Goal: Find specific page/section: Find specific page/section

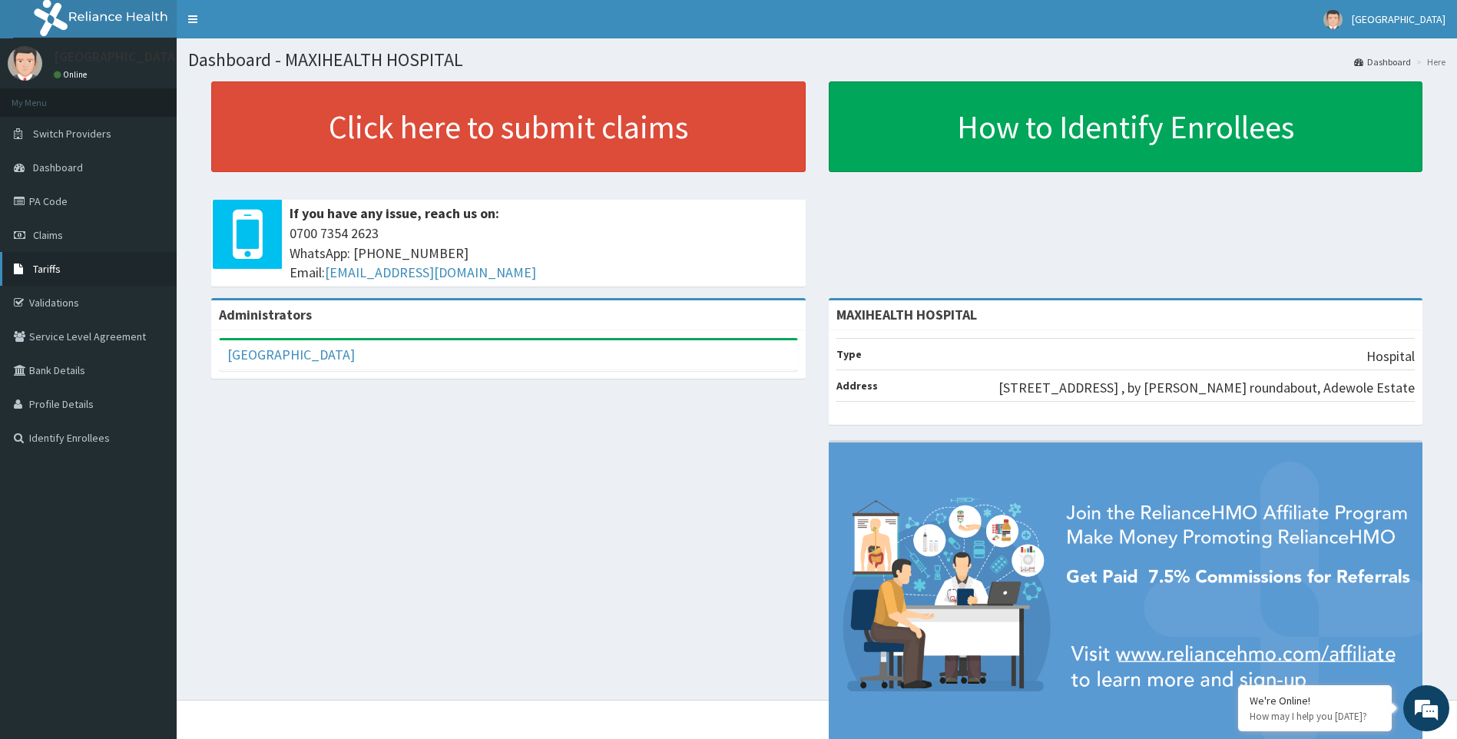
click at [61, 278] on link "Tariffs" at bounding box center [88, 269] width 177 height 34
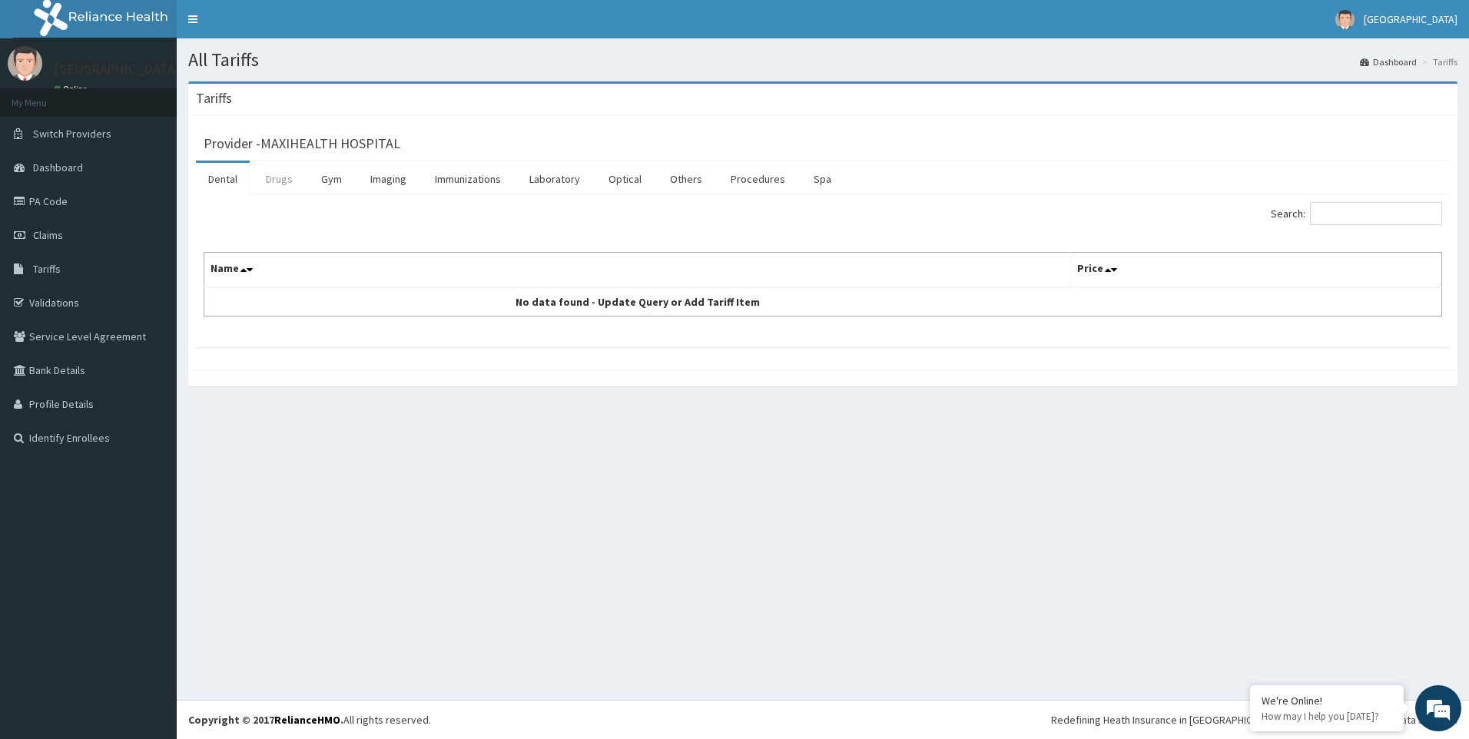
click at [281, 178] on link "Drugs" at bounding box center [278, 179] width 51 height 32
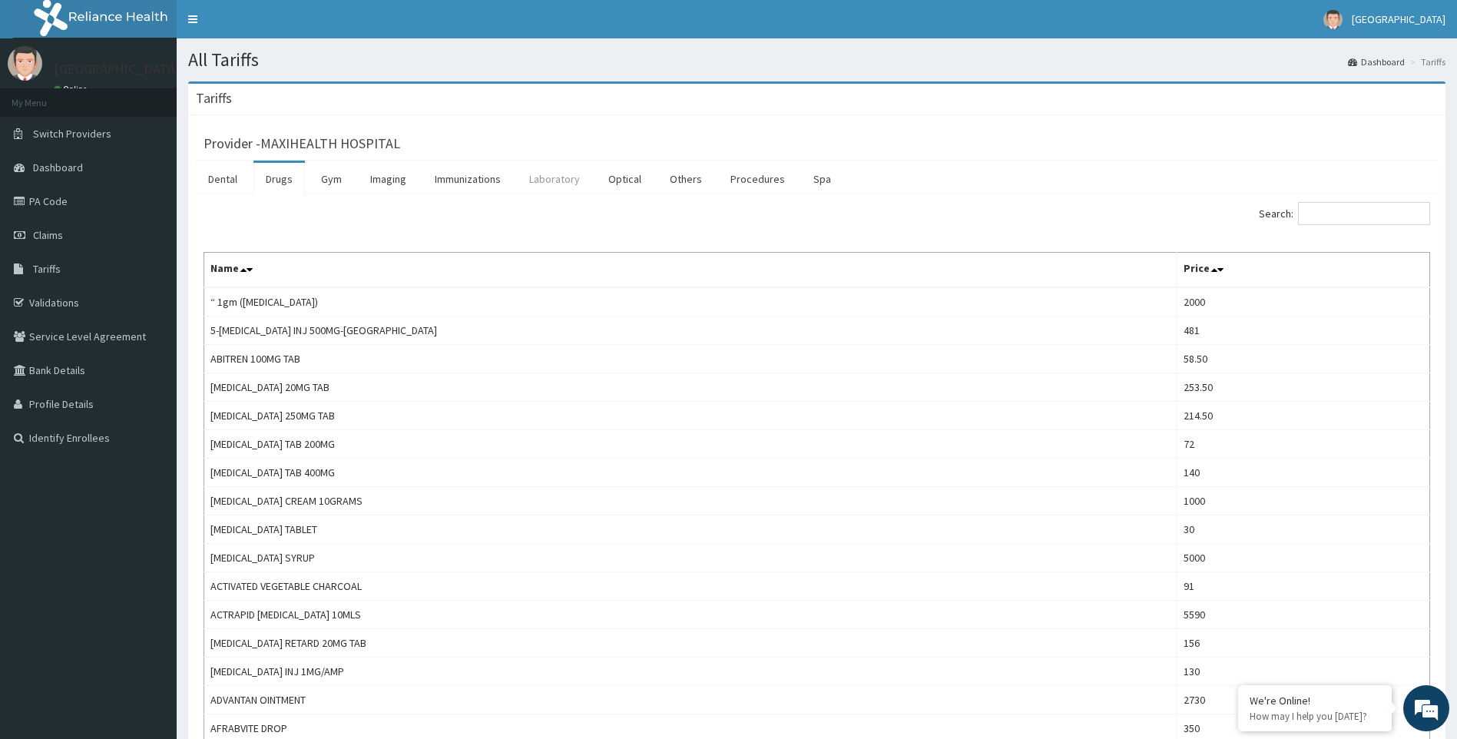
click at [550, 181] on link "Laboratory" at bounding box center [554, 179] width 75 height 32
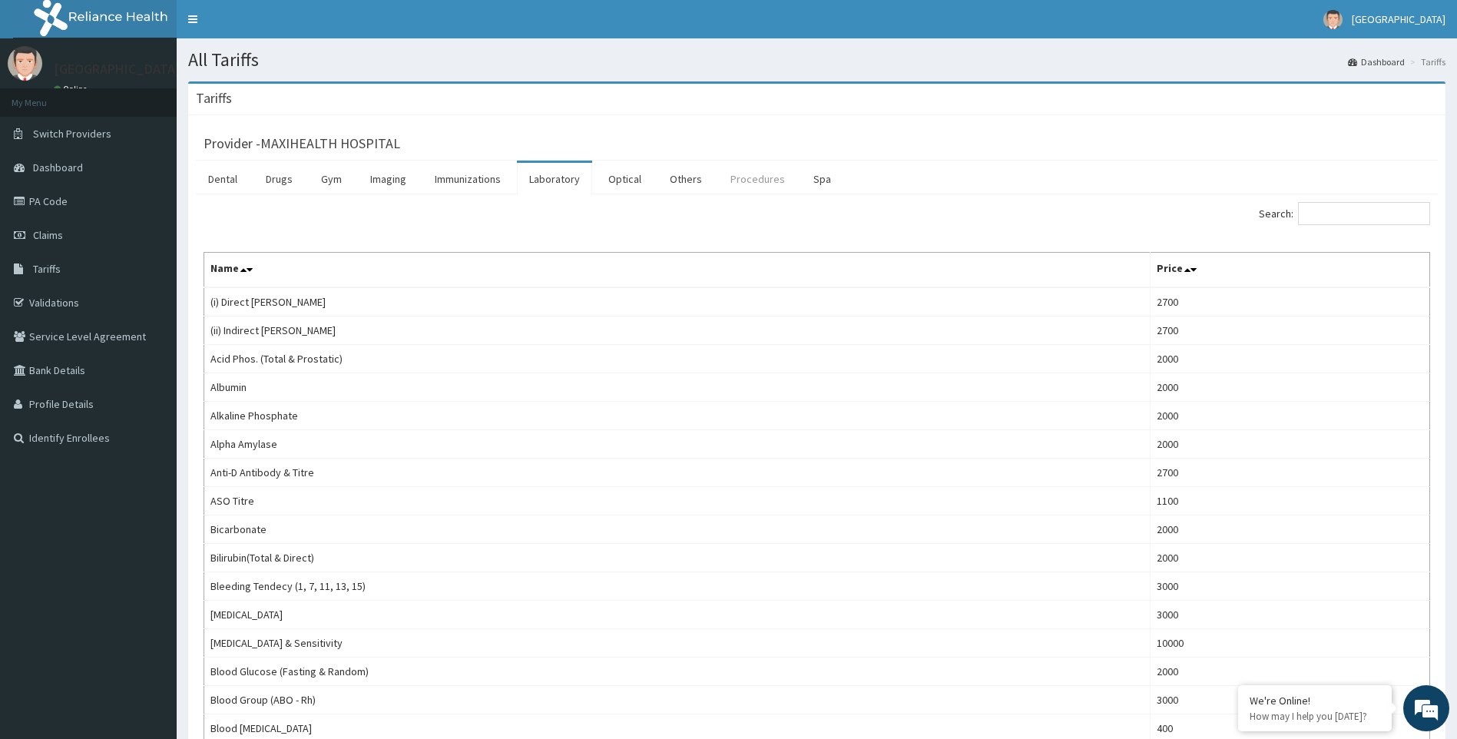
click at [757, 176] on link "Procedures" at bounding box center [757, 179] width 79 height 32
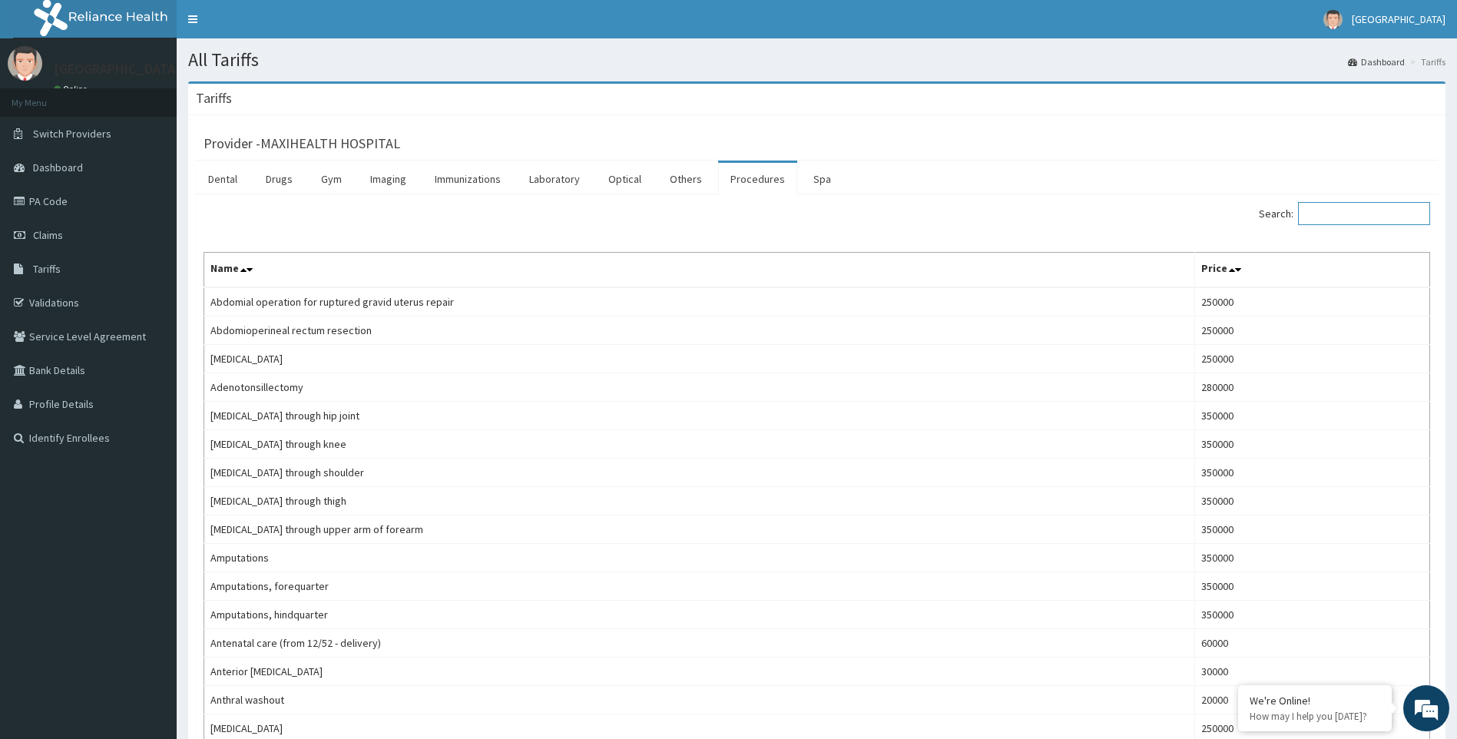
click at [1341, 214] on input "Search:" at bounding box center [1364, 213] width 132 height 23
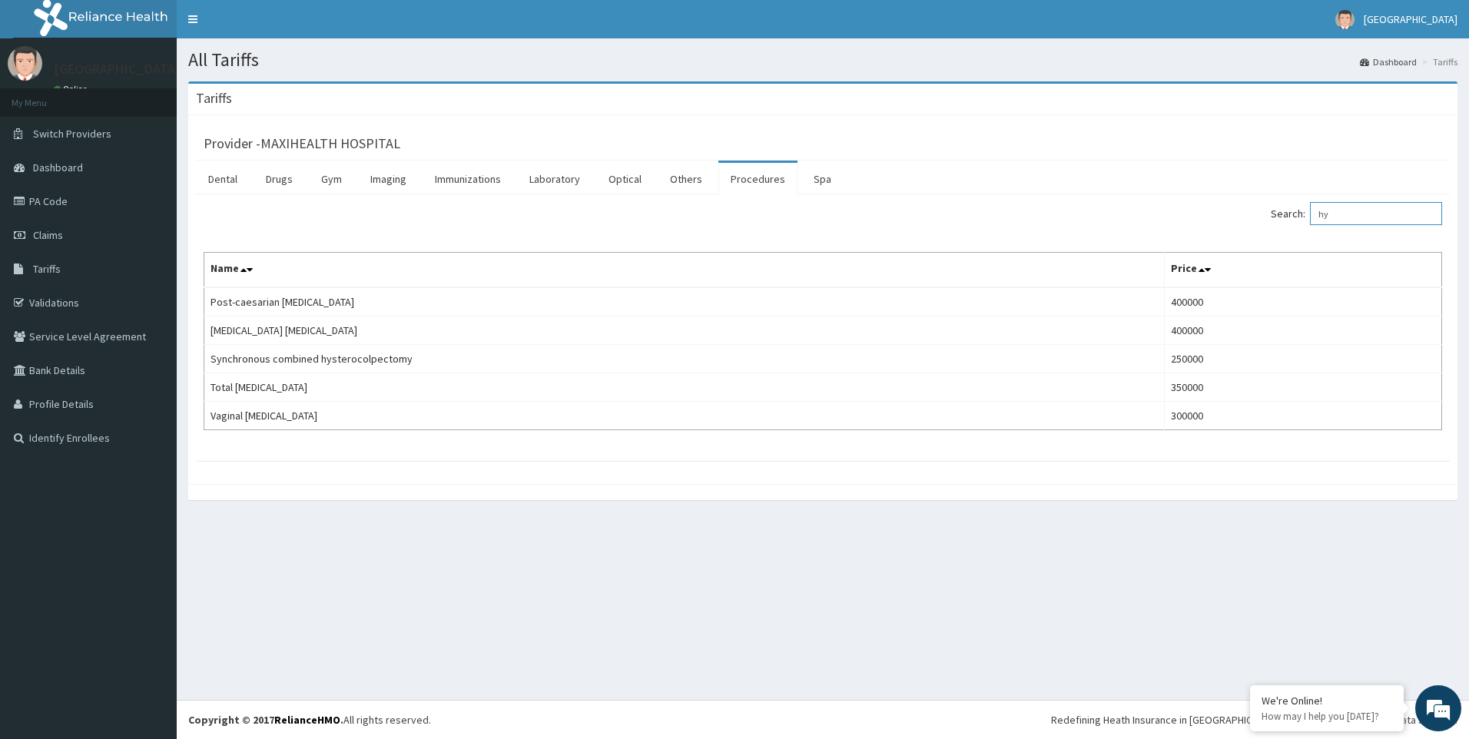
type input "h"
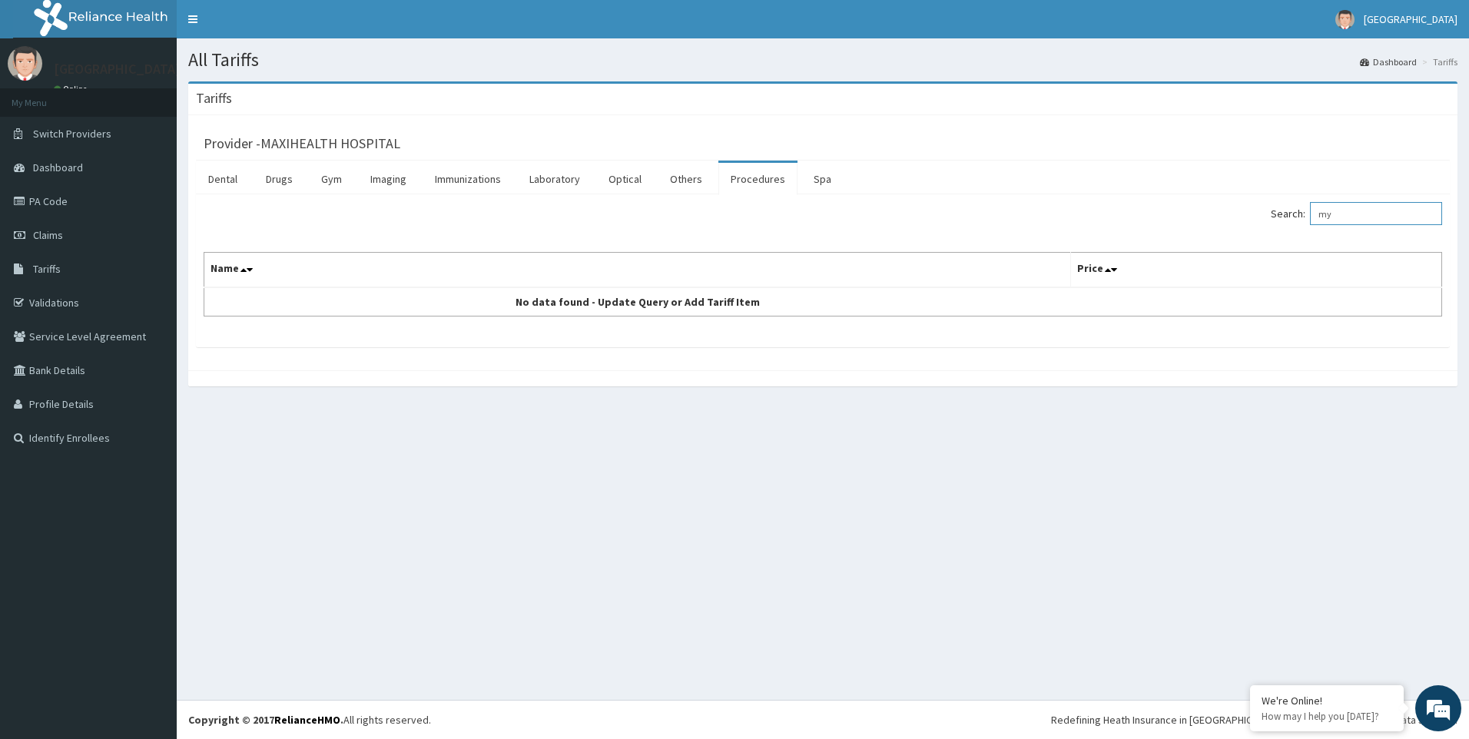
type input "m"
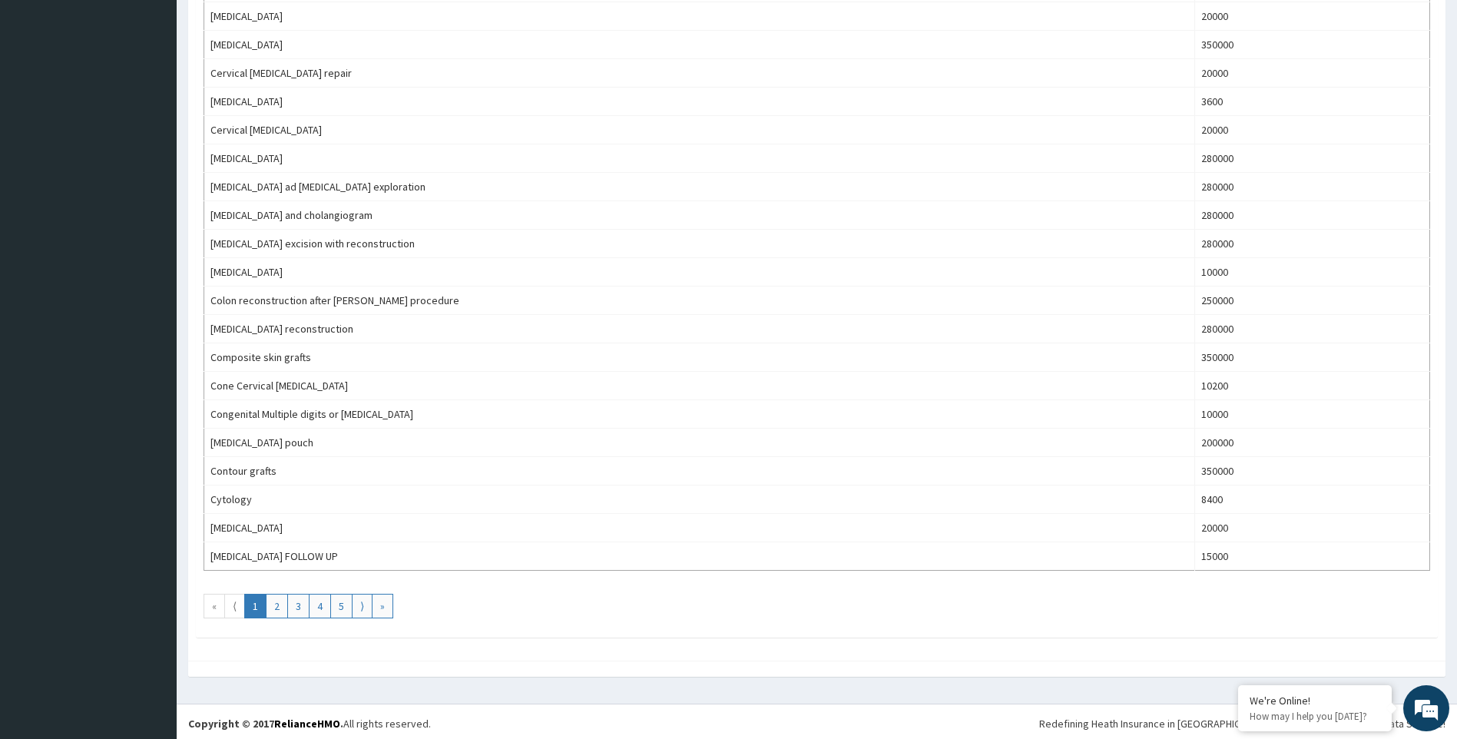
scroll to position [1142, 0]
click at [300, 605] on link "3" at bounding box center [298, 602] width 22 height 25
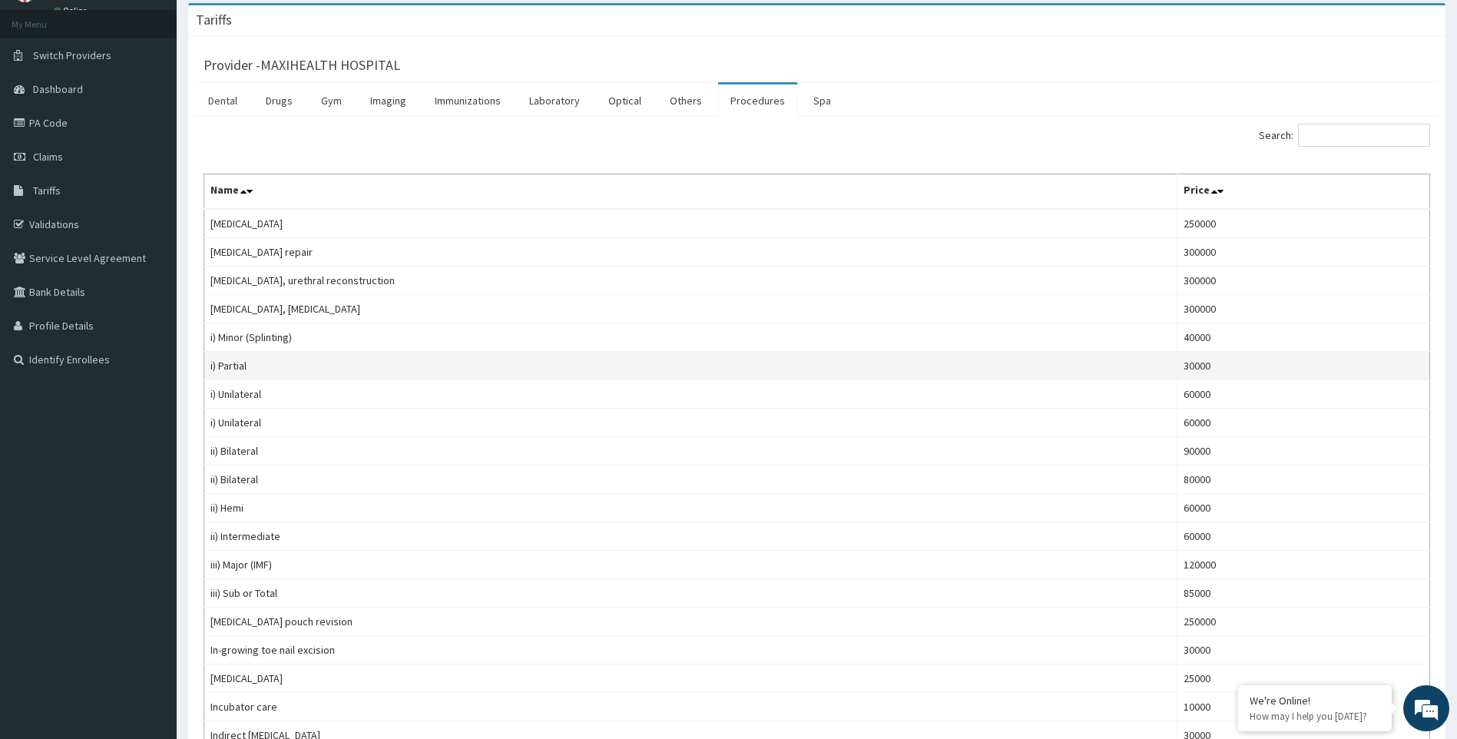
scroll to position [0, 0]
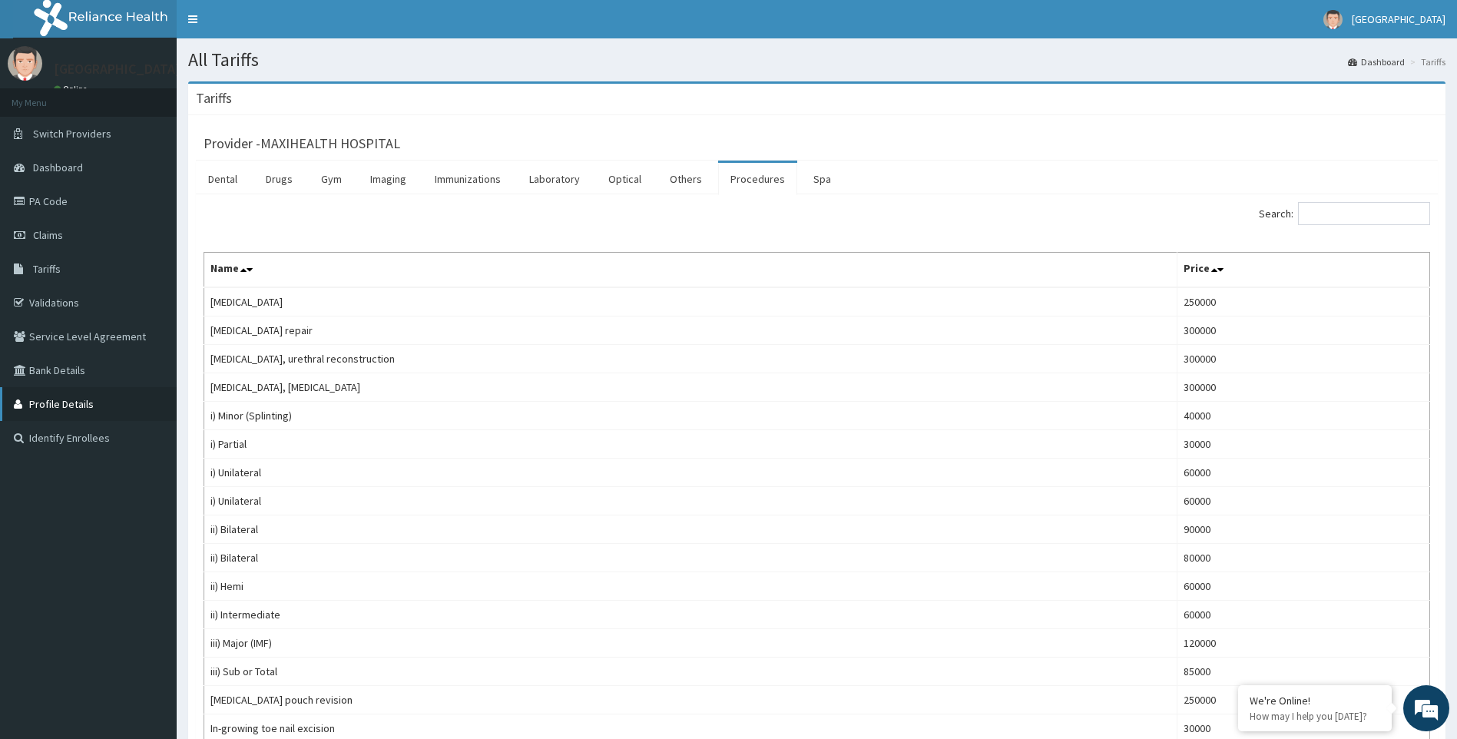
click at [70, 403] on link "Profile Details" at bounding box center [88, 404] width 177 height 34
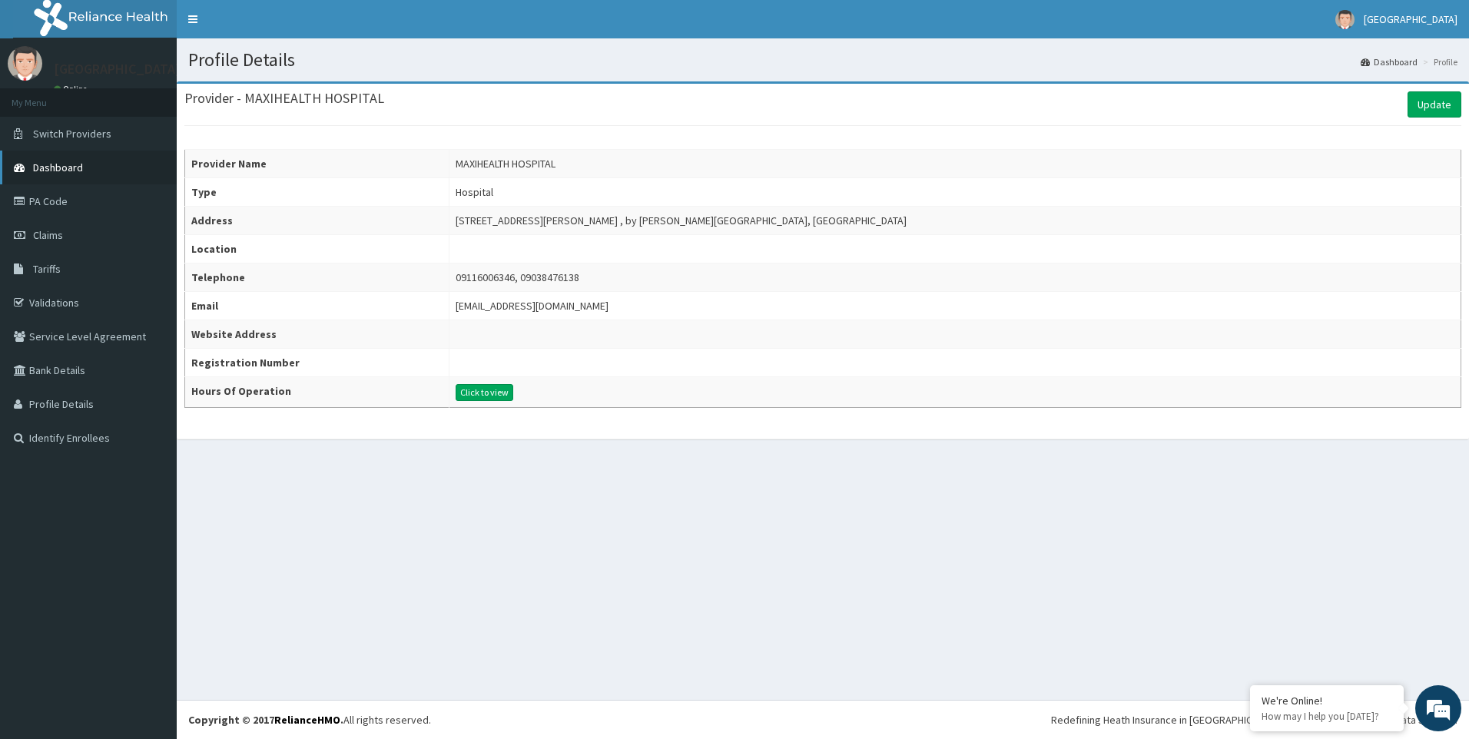
click at [75, 176] on link "Dashboard" at bounding box center [88, 168] width 177 height 34
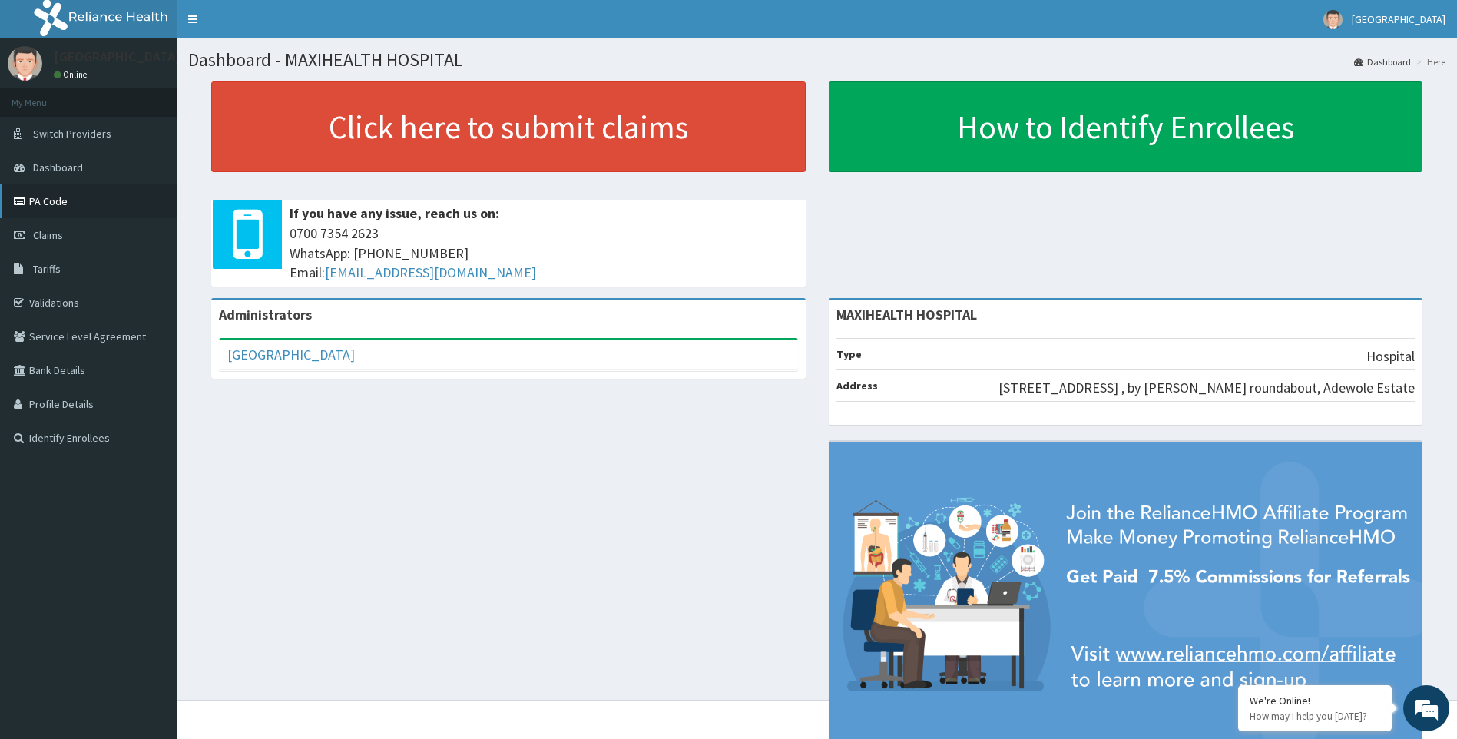
click at [59, 205] on link "PA Code" at bounding box center [88, 201] width 177 height 34
